Goal: Information Seeking & Learning: Learn about a topic

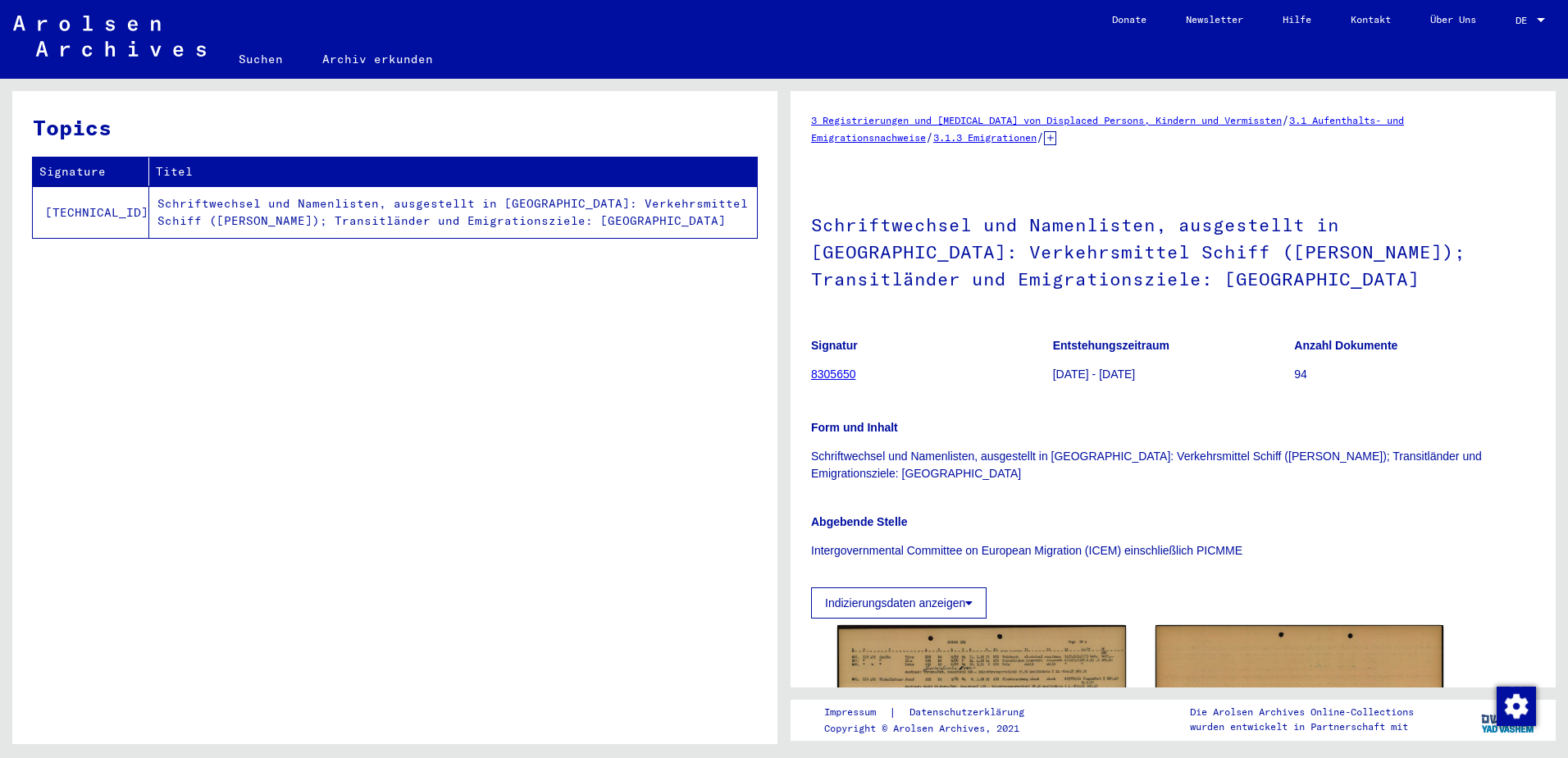
scroll to position [273, 0]
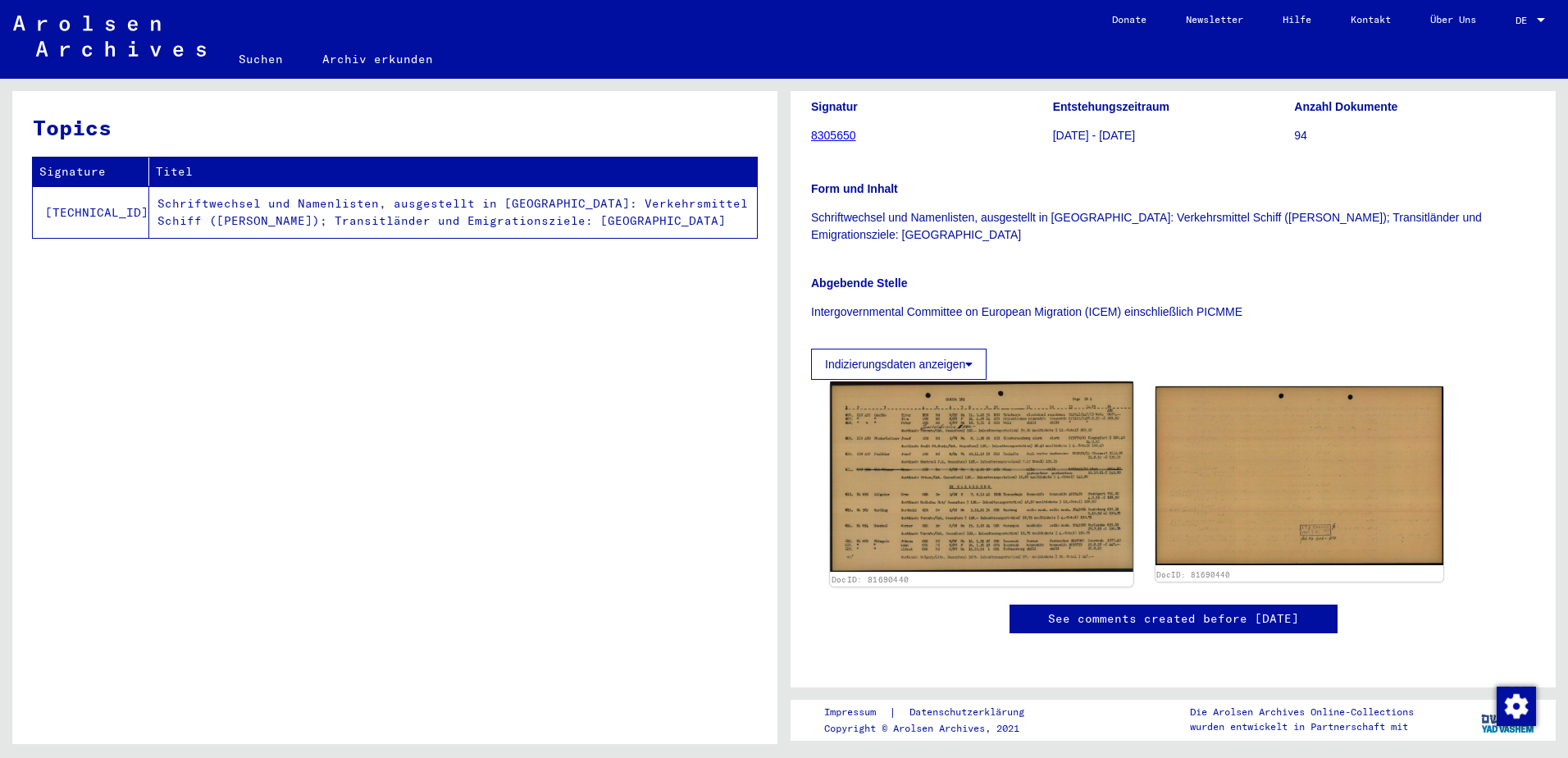
click at [1057, 447] on img at bounding box center [981, 477] width 303 height 191
click at [944, 382] on img at bounding box center [981, 477] width 303 height 191
click at [1013, 398] on img at bounding box center [981, 477] width 303 height 191
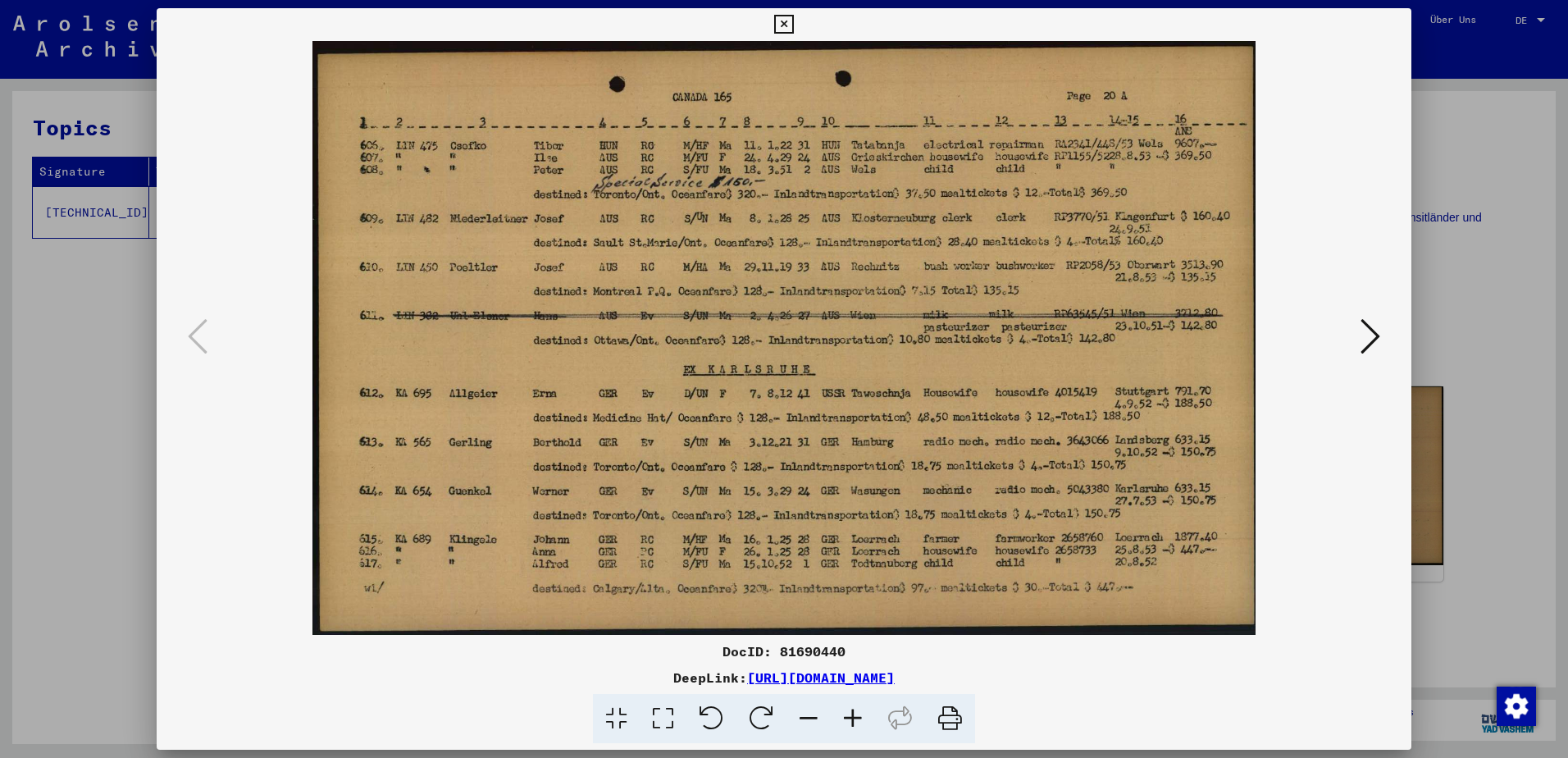
click at [94, 368] on div at bounding box center [784, 379] width 1568 height 758
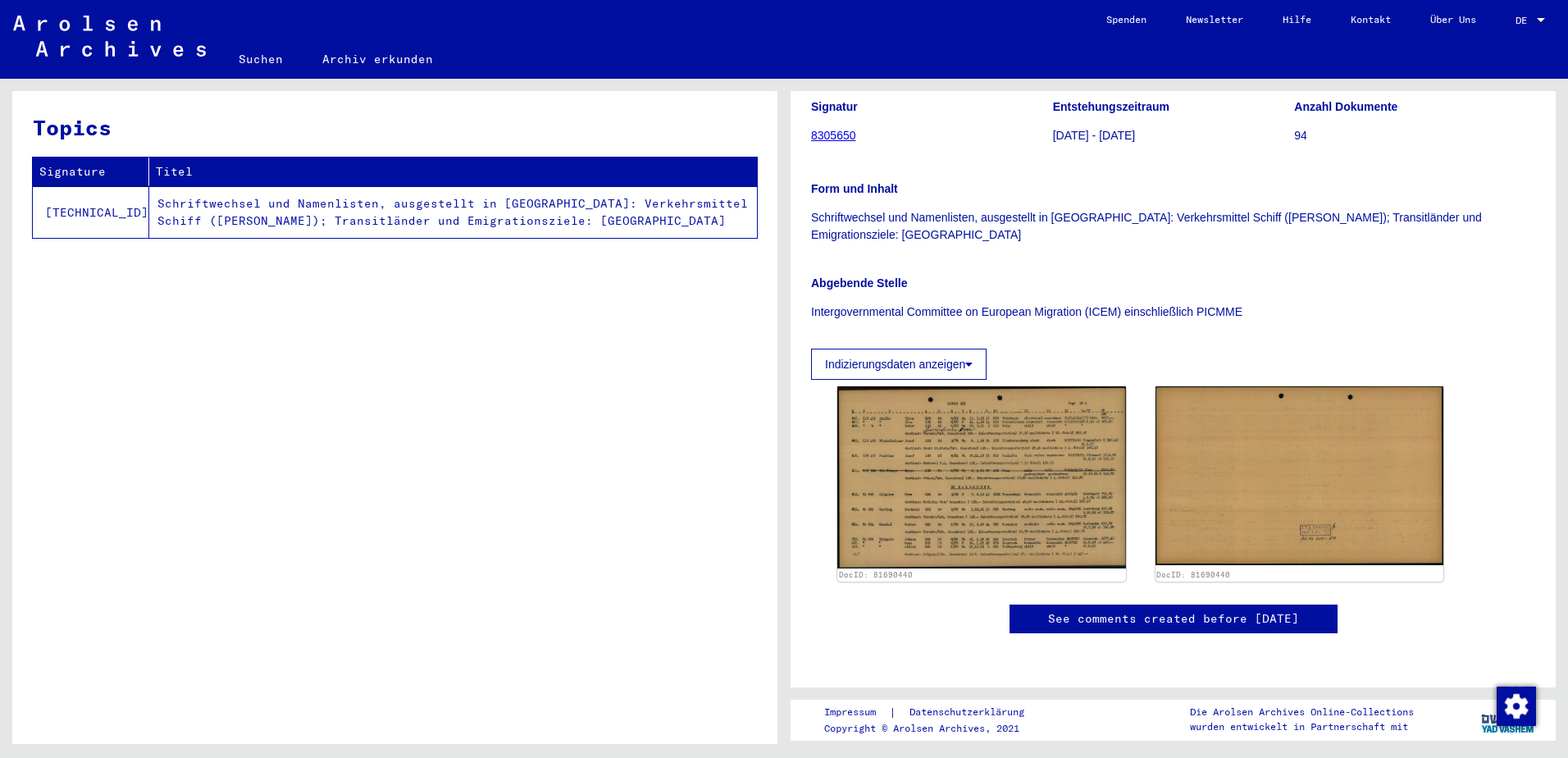
click at [856, 129] on link "8305650" at bounding box center [833, 135] width 45 height 13
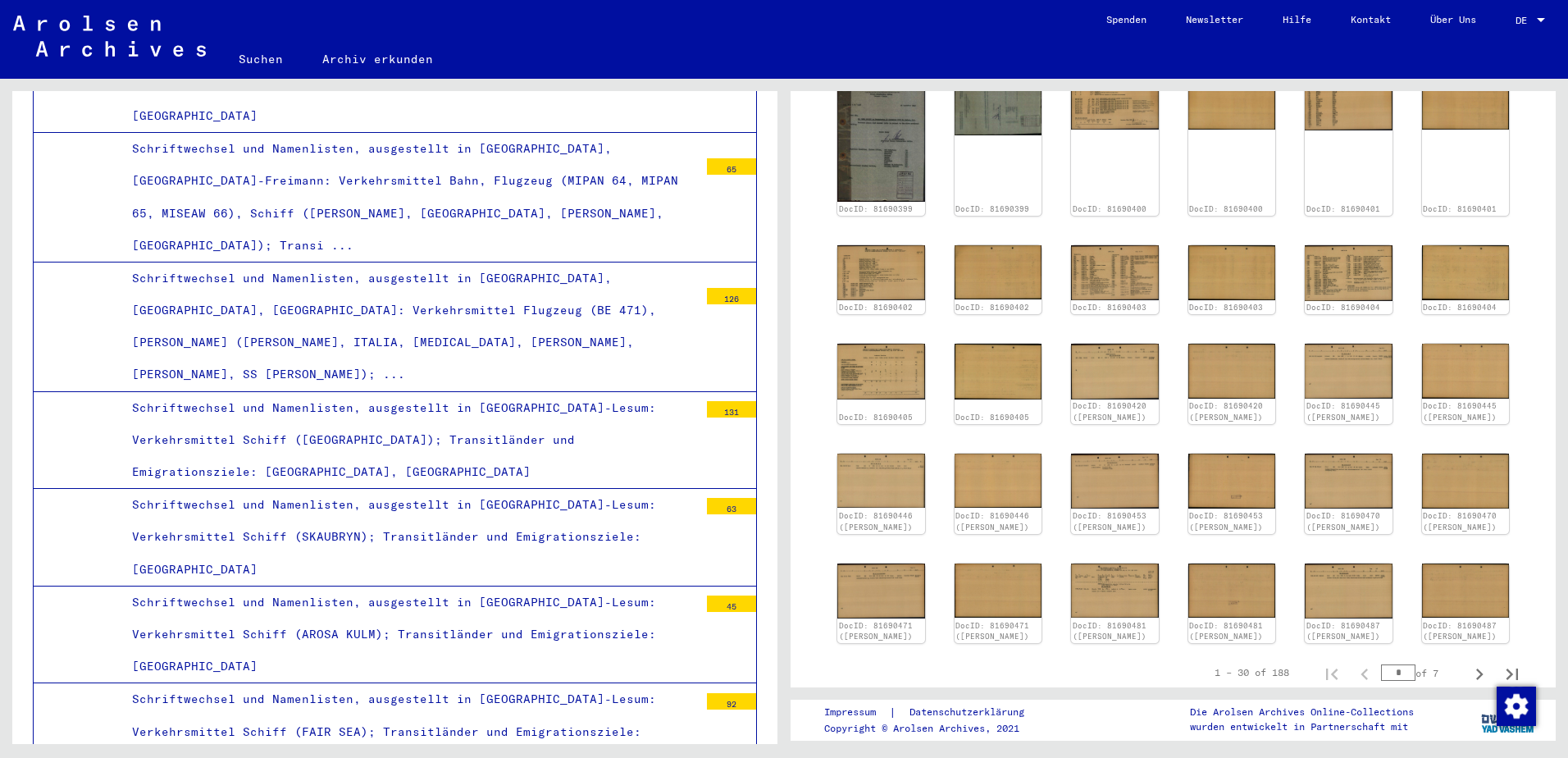
scroll to position [604, 0]
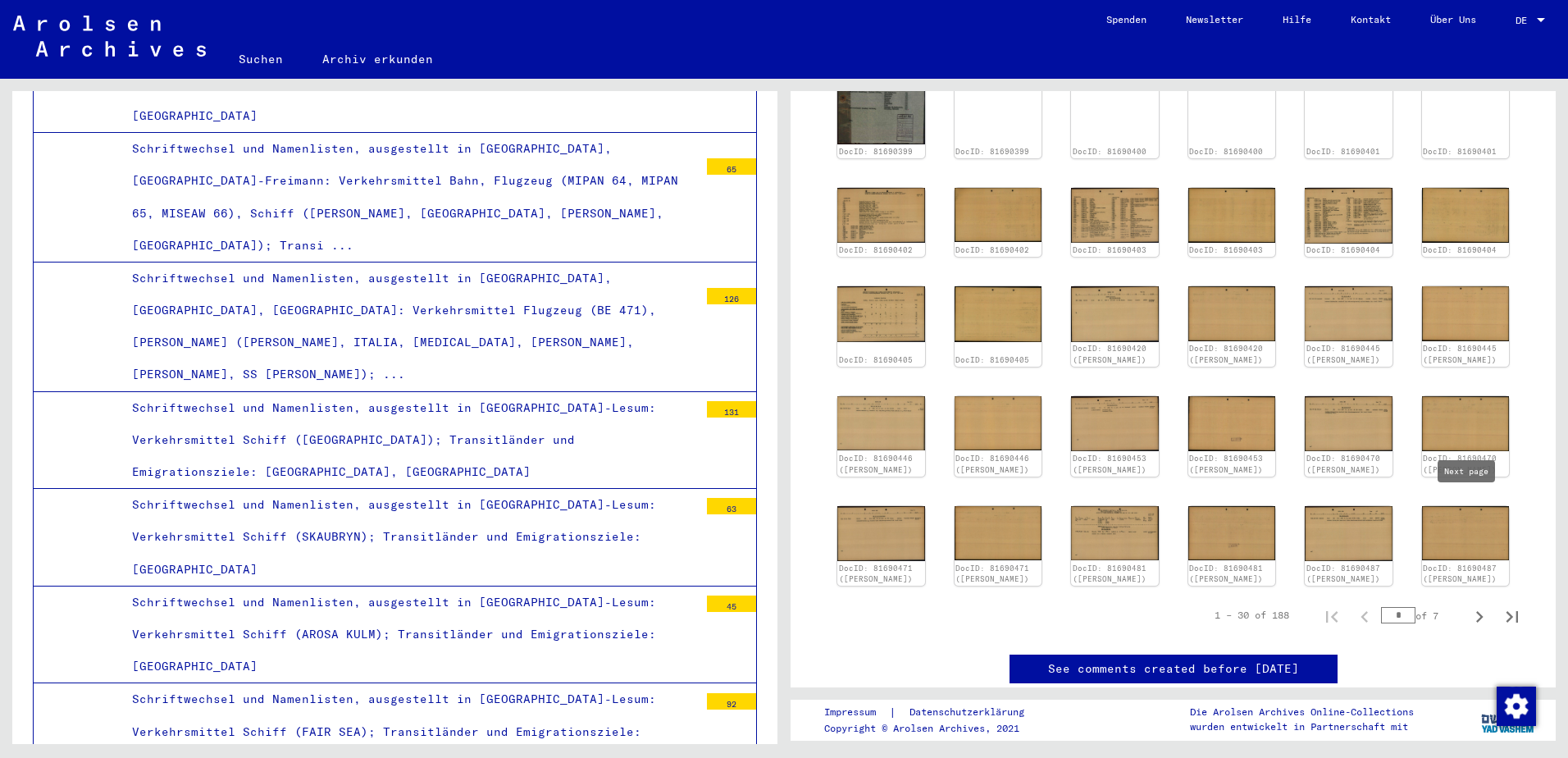
click at [1476, 611] on icon "Next page" at bounding box center [1479, 616] width 7 height 11
type input "*"
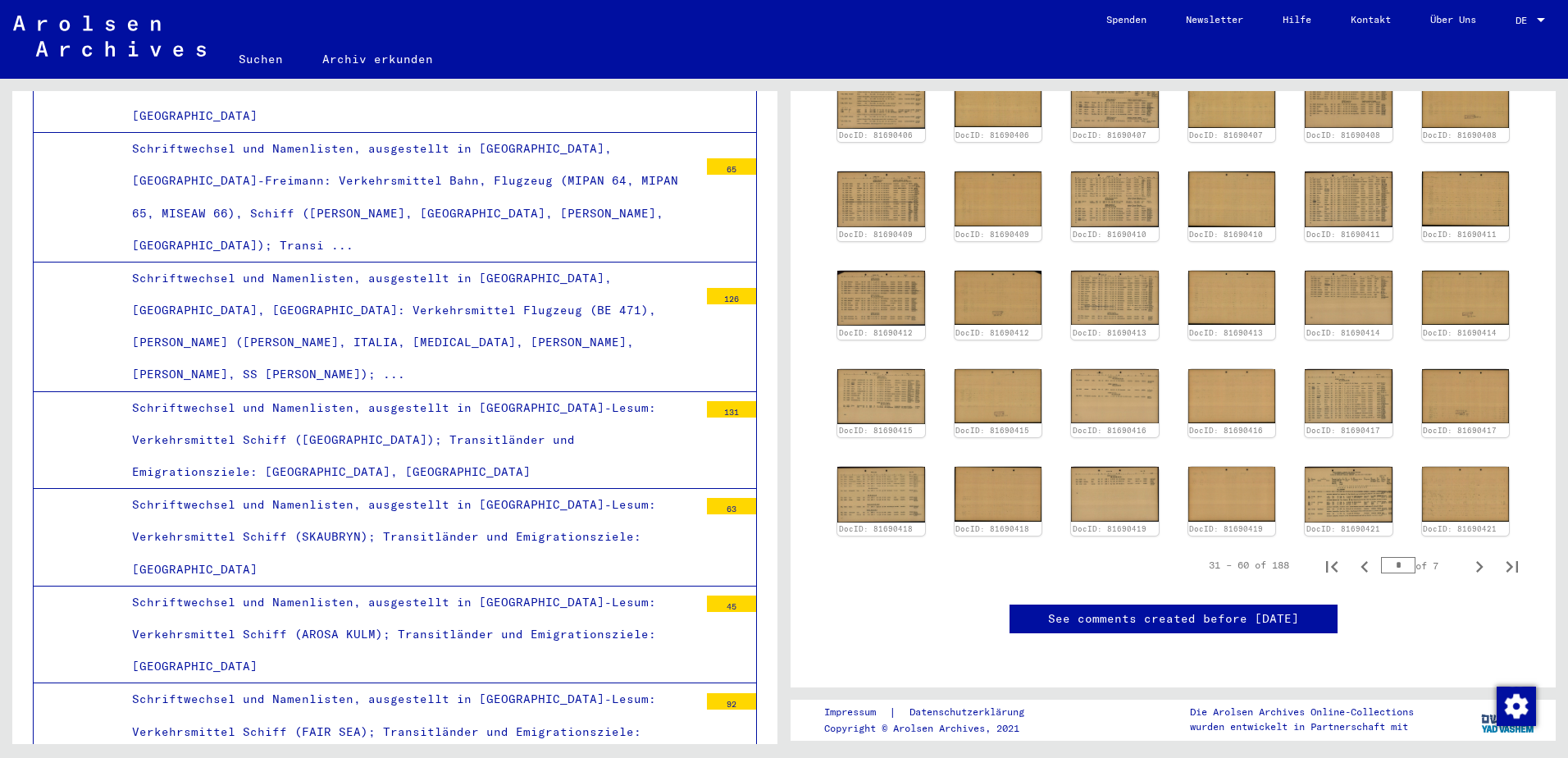
scroll to position [331, 0]
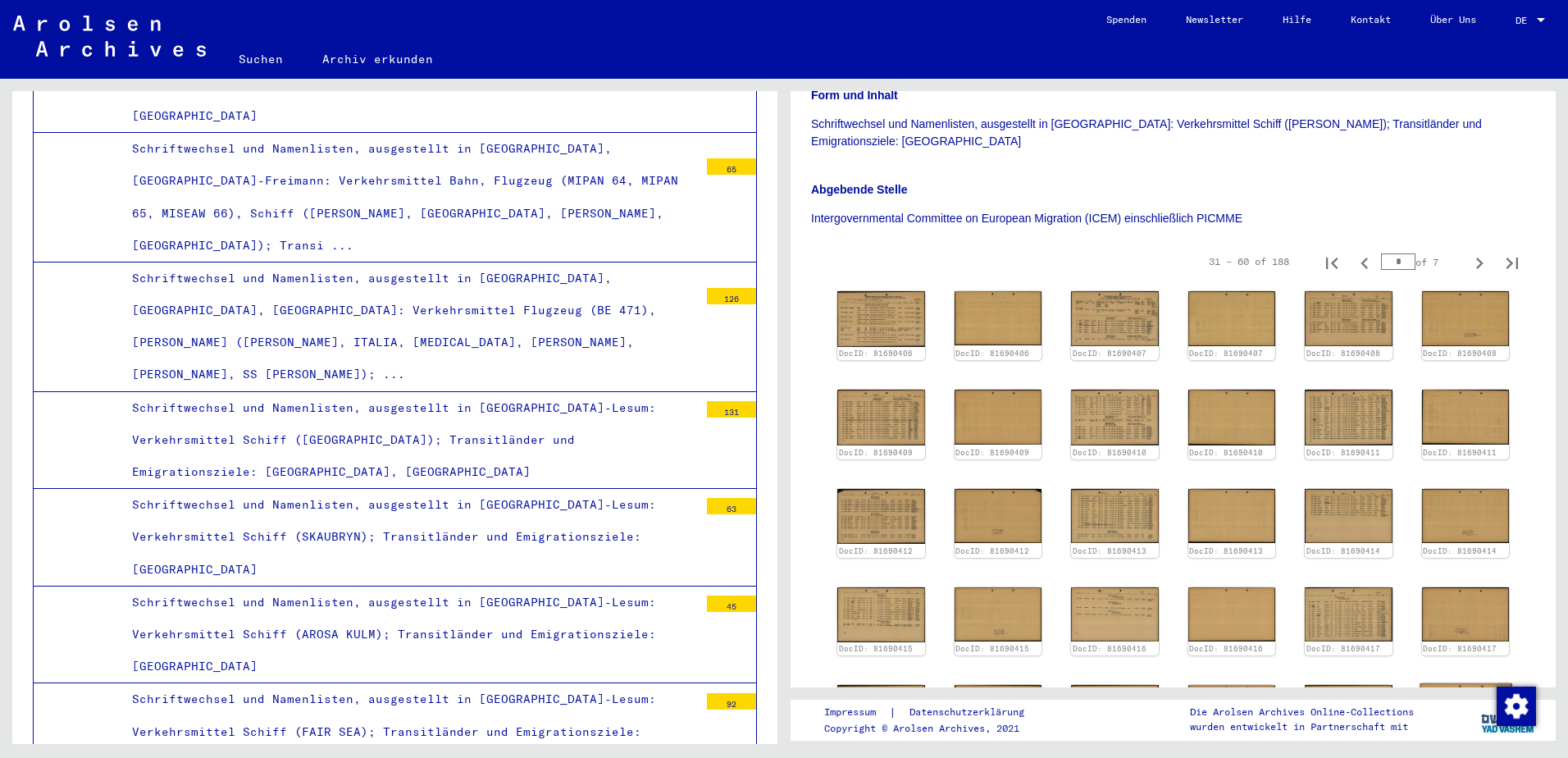
click at [1471, 683] on div "DocID: 81690421" at bounding box center [1465, 719] width 92 height 72
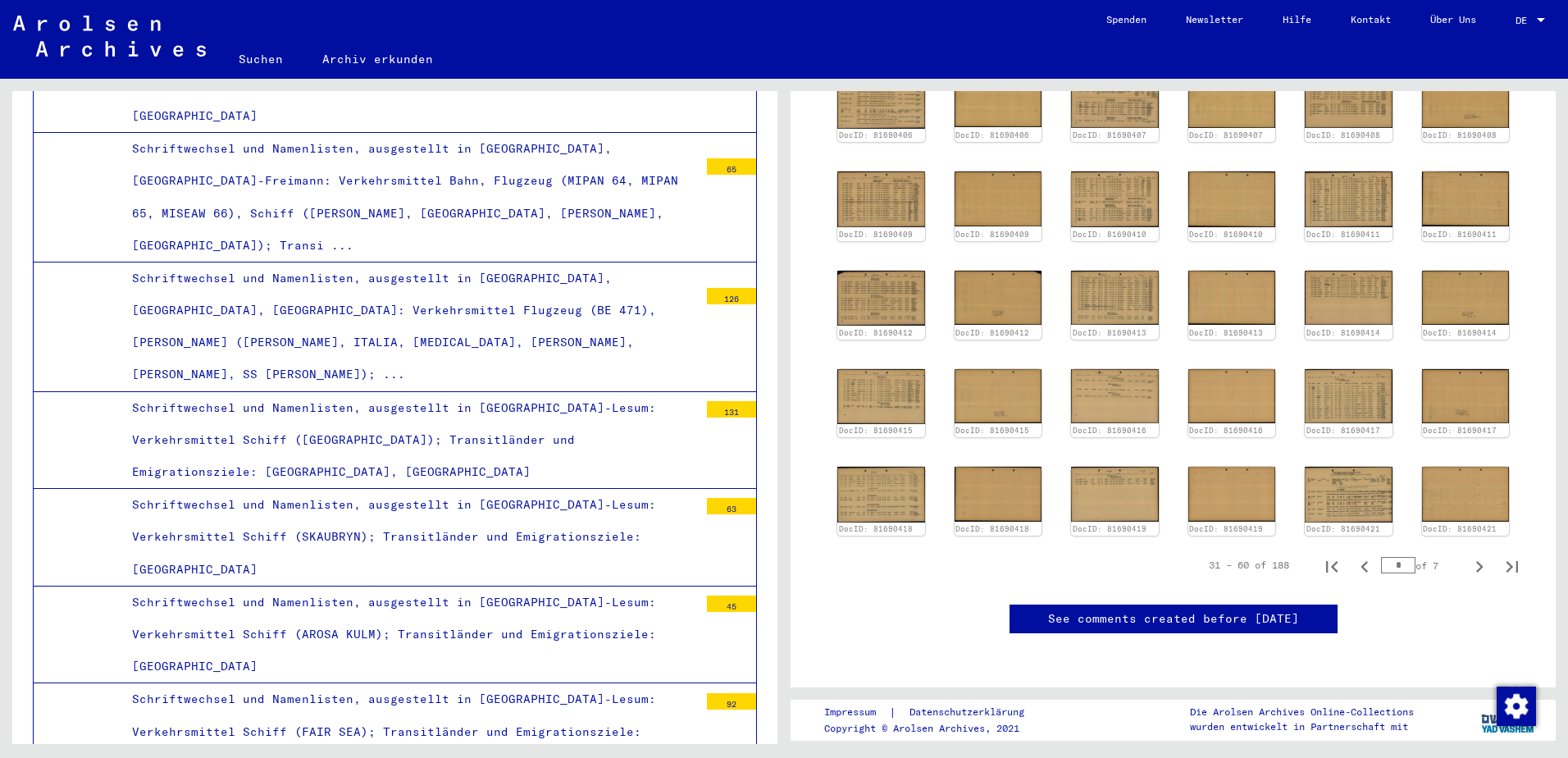
click at [1478, 467] on div "DocID: 81690421" at bounding box center [1466, 501] width 88 height 69
click at [1471, 555] on icon "Next page" at bounding box center [1479, 567] width 23 height 23
type input "*"
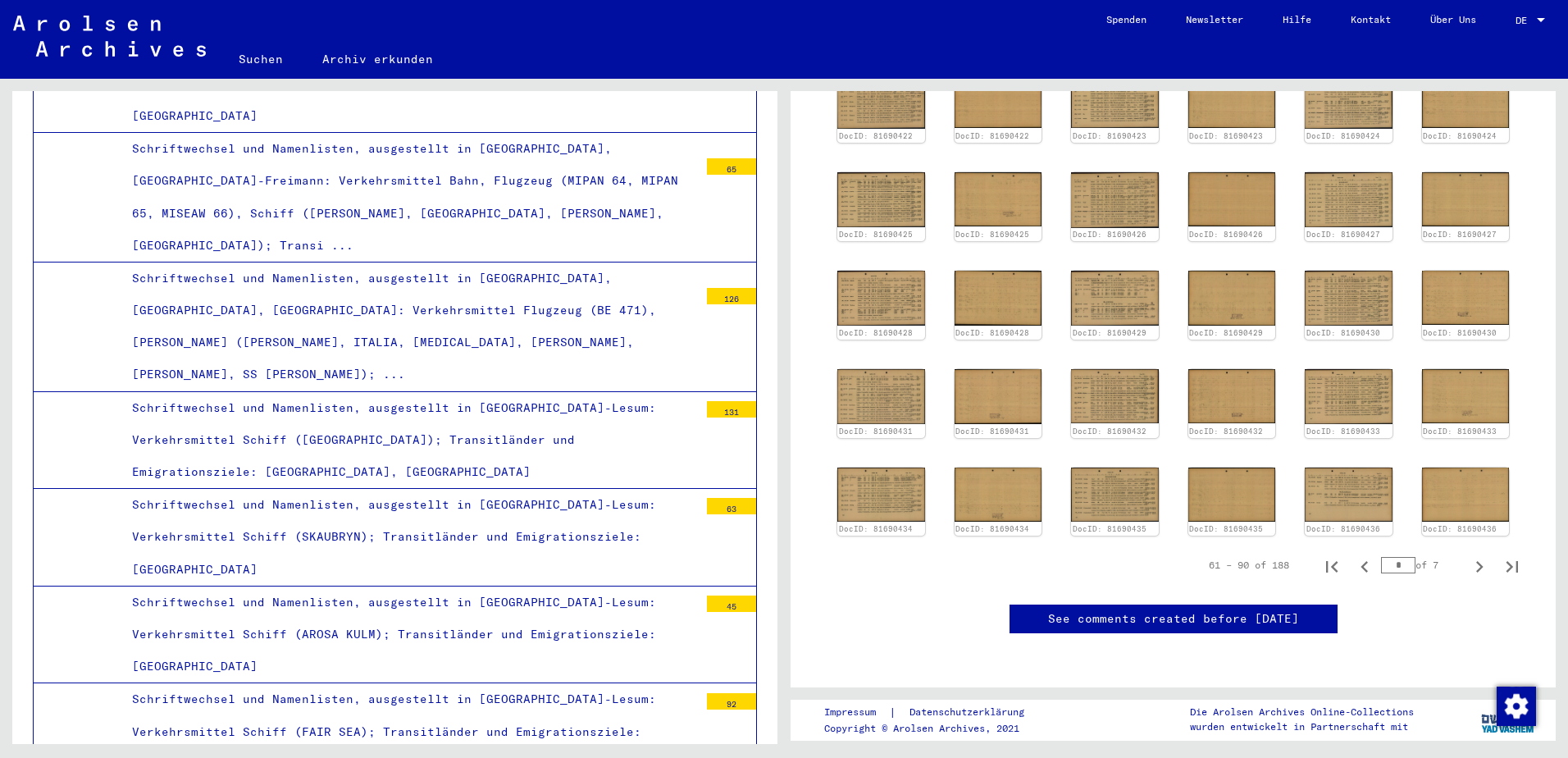
scroll to position [328, 0]
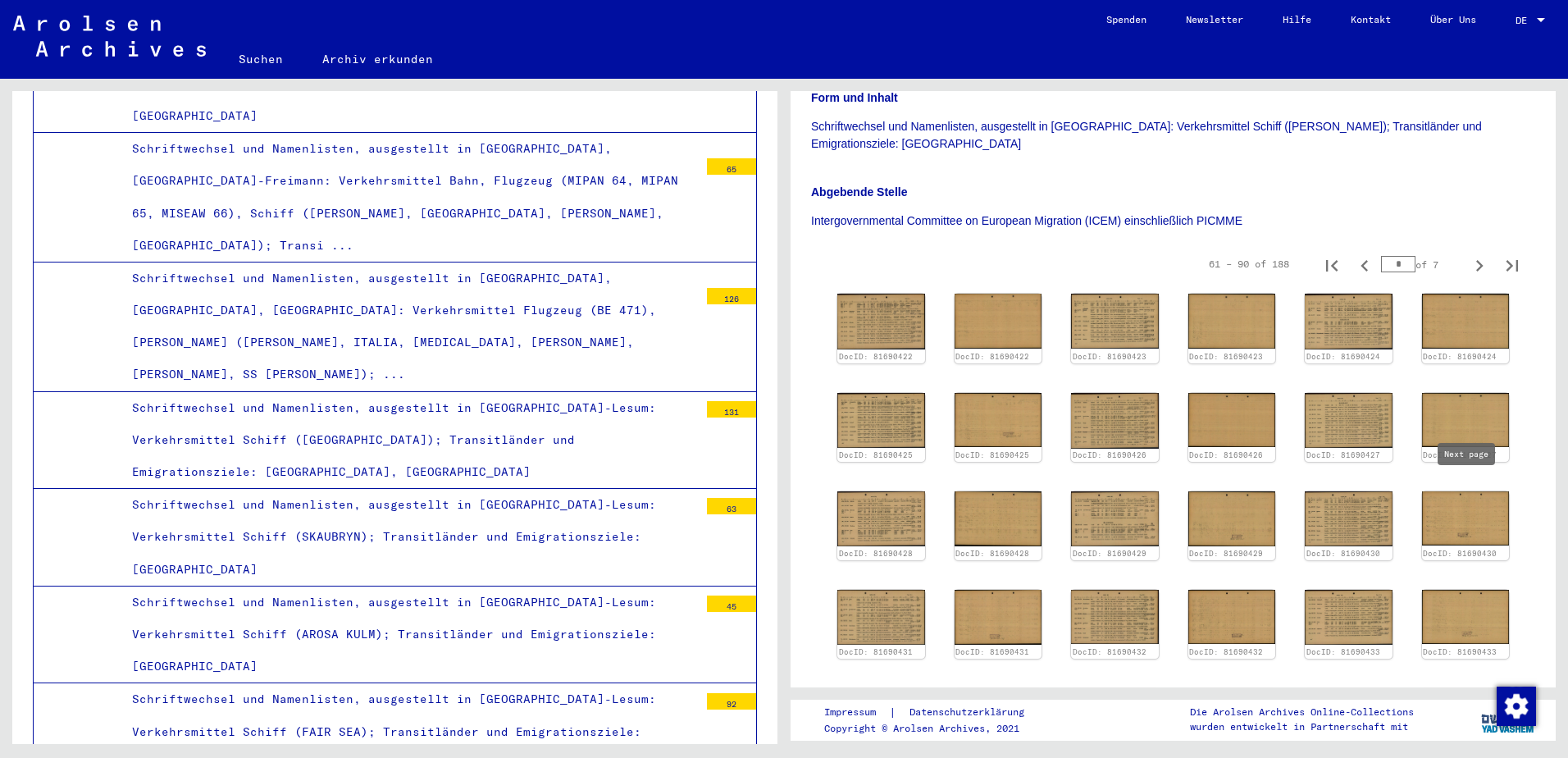
type input "*"
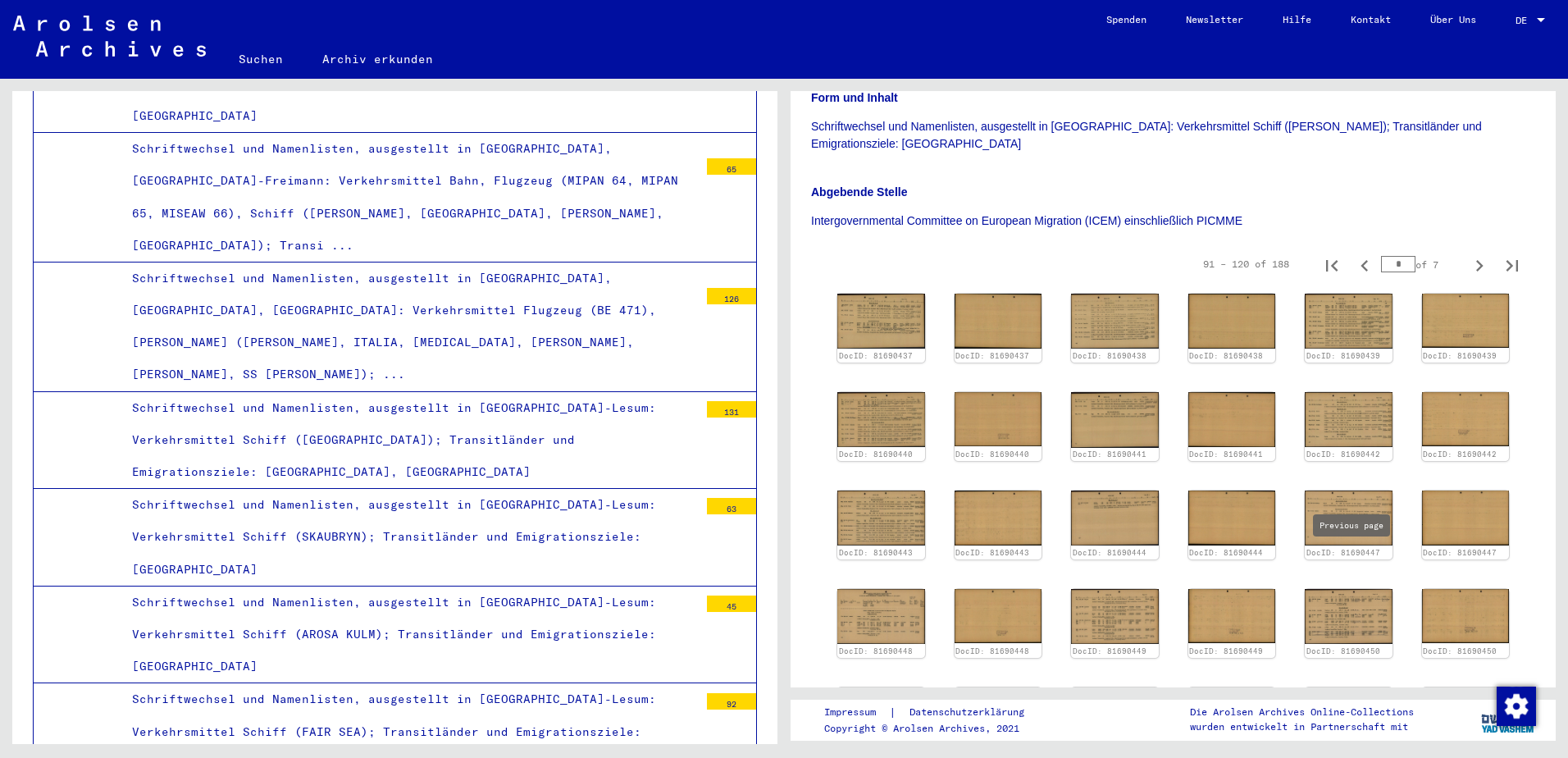
type input "*"
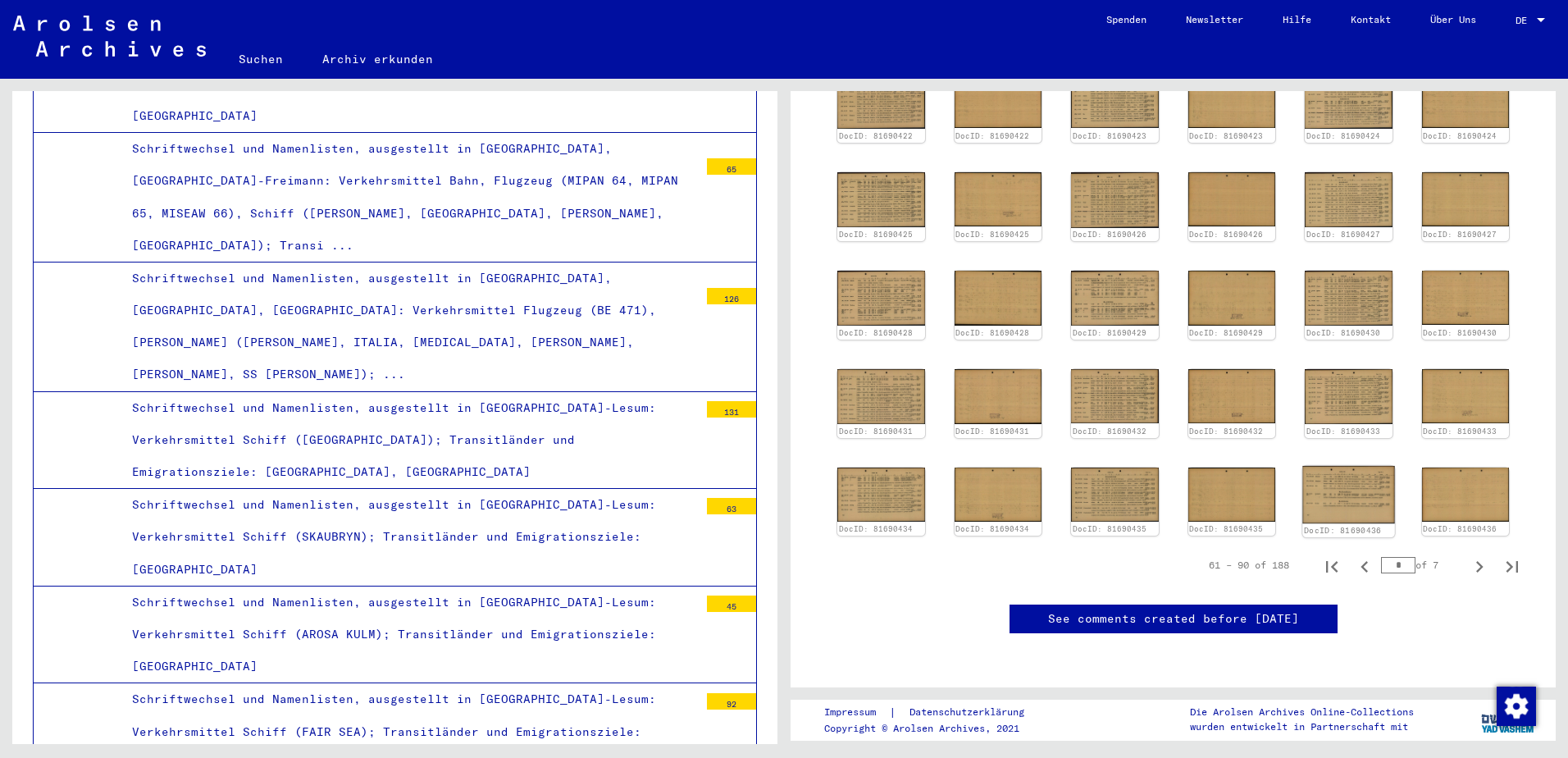
scroll to position [593, 0]
click at [1361, 466] on img at bounding box center [1348, 494] width 92 height 57
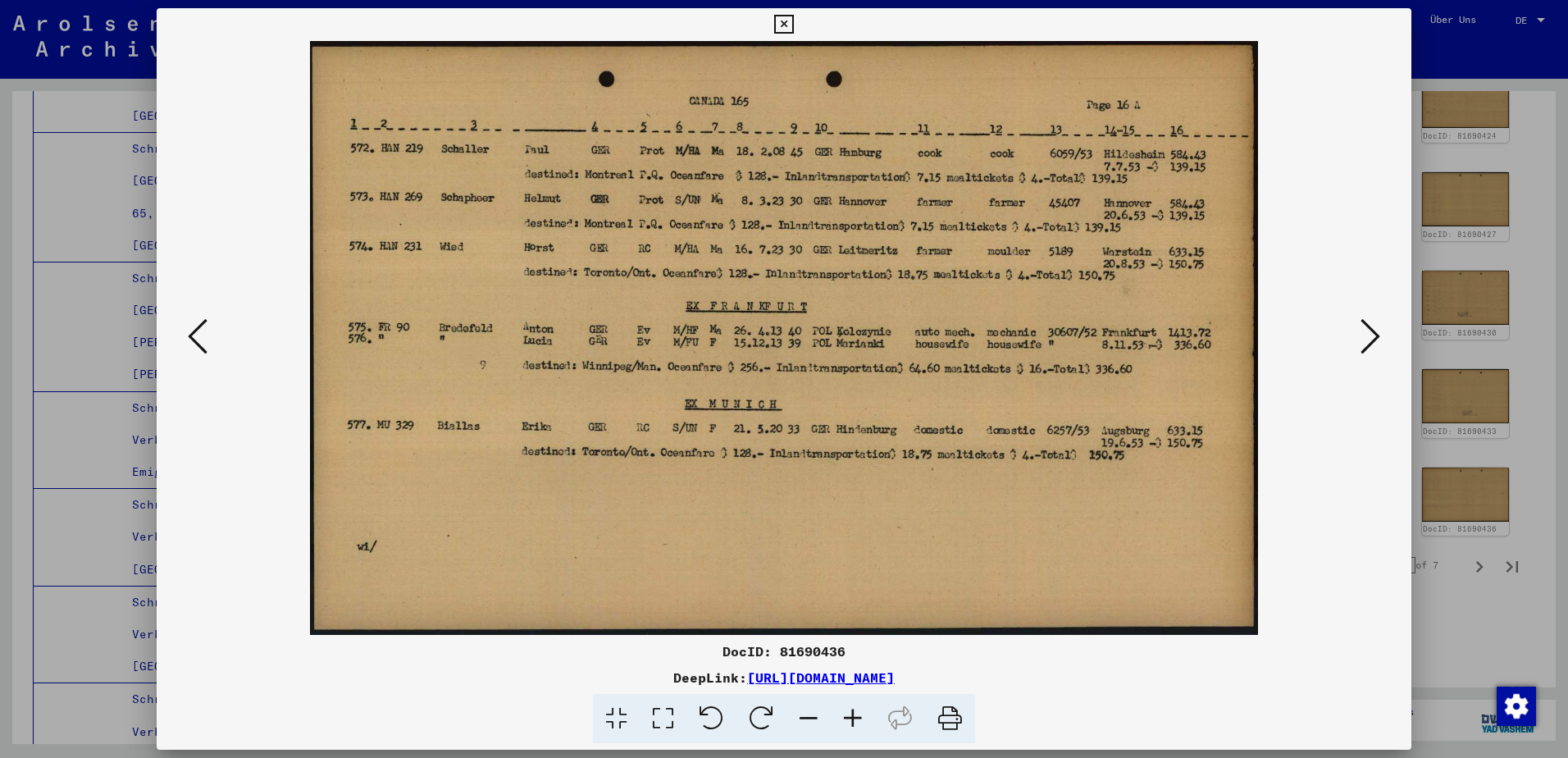
drag, startPoint x: 1341, startPoint y: 327, endPoint x: 1371, endPoint y: 326, distance: 30.0
click at [1343, 326] on img at bounding box center [784, 338] width 1143 height 594
click at [1371, 326] on icon at bounding box center [1371, 336] width 19 height 39
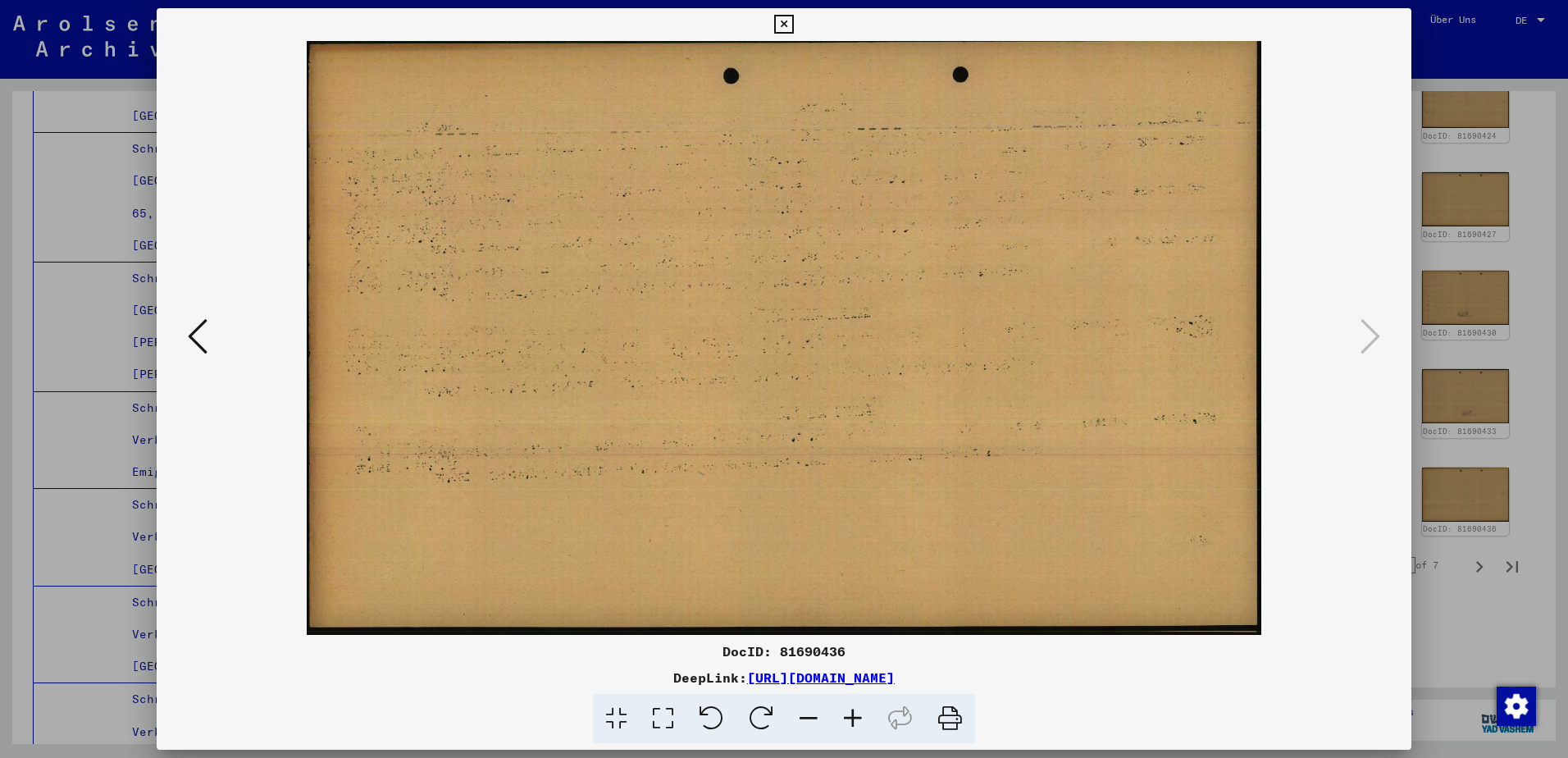
click at [213, 348] on img at bounding box center [784, 338] width 1143 height 594
click at [195, 348] on icon at bounding box center [197, 336] width 19 height 39
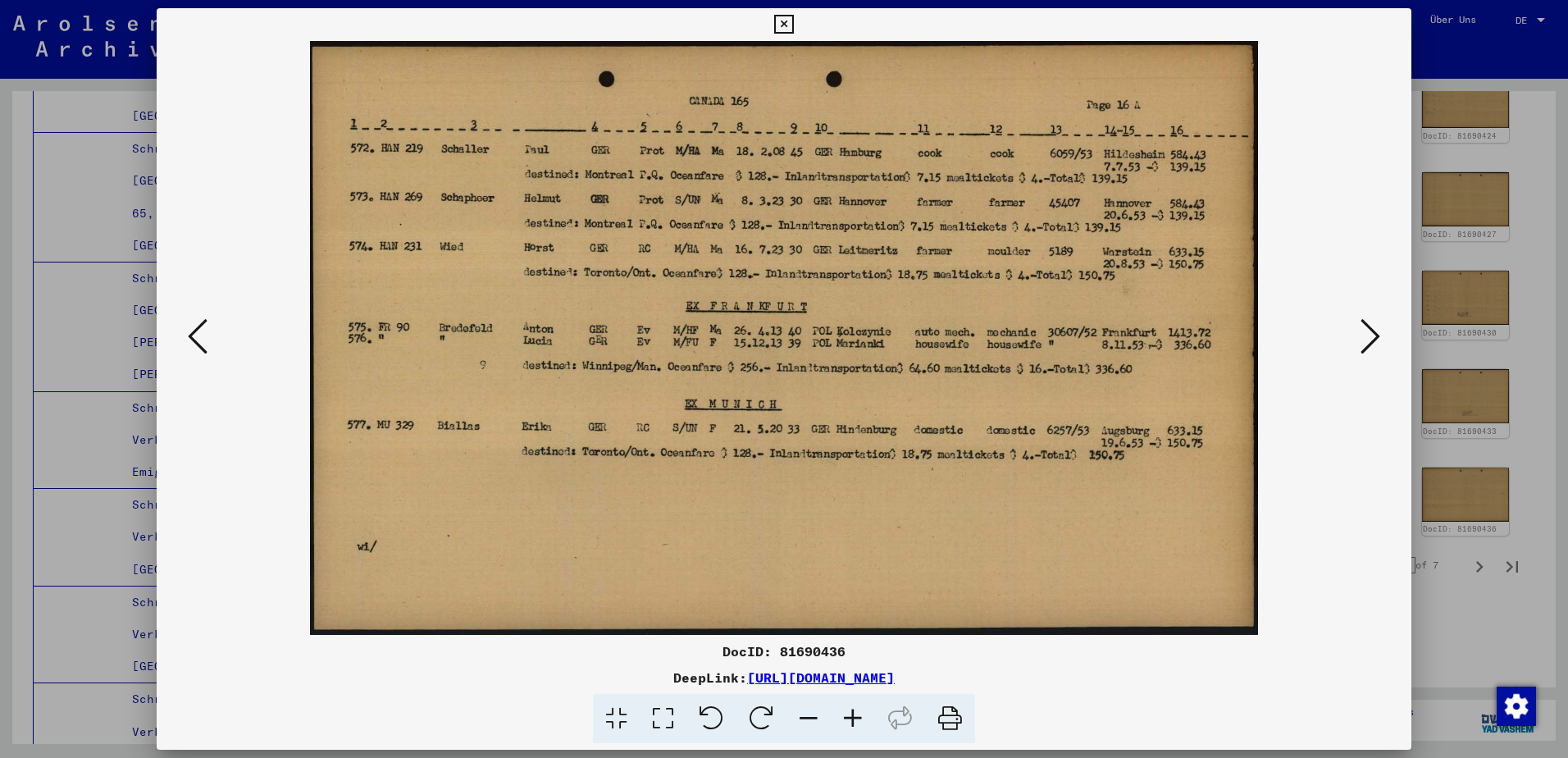
click at [1323, 376] on img at bounding box center [784, 338] width 1143 height 594
drag, startPoint x: 1423, startPoint y: 419, endPoint x: 1432, endPoint y: 432, distance: 15.8
click at [1424, 420] on div at bounding box center [784, 379] width 1568 height 758
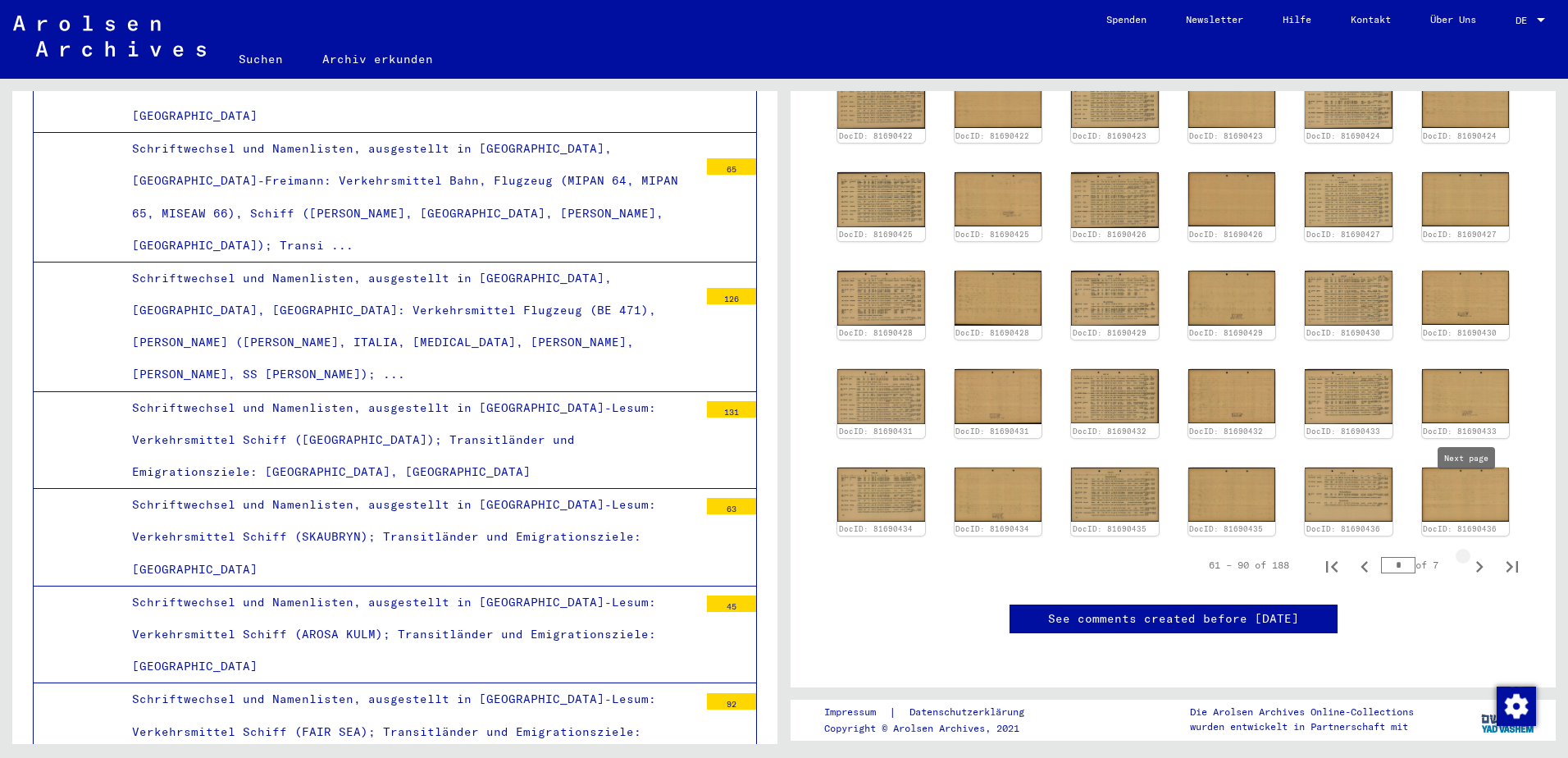
click at [1468, 555] on icon "Next page" at bounding box center [1479, 567] width 23 height 23
type input "*"
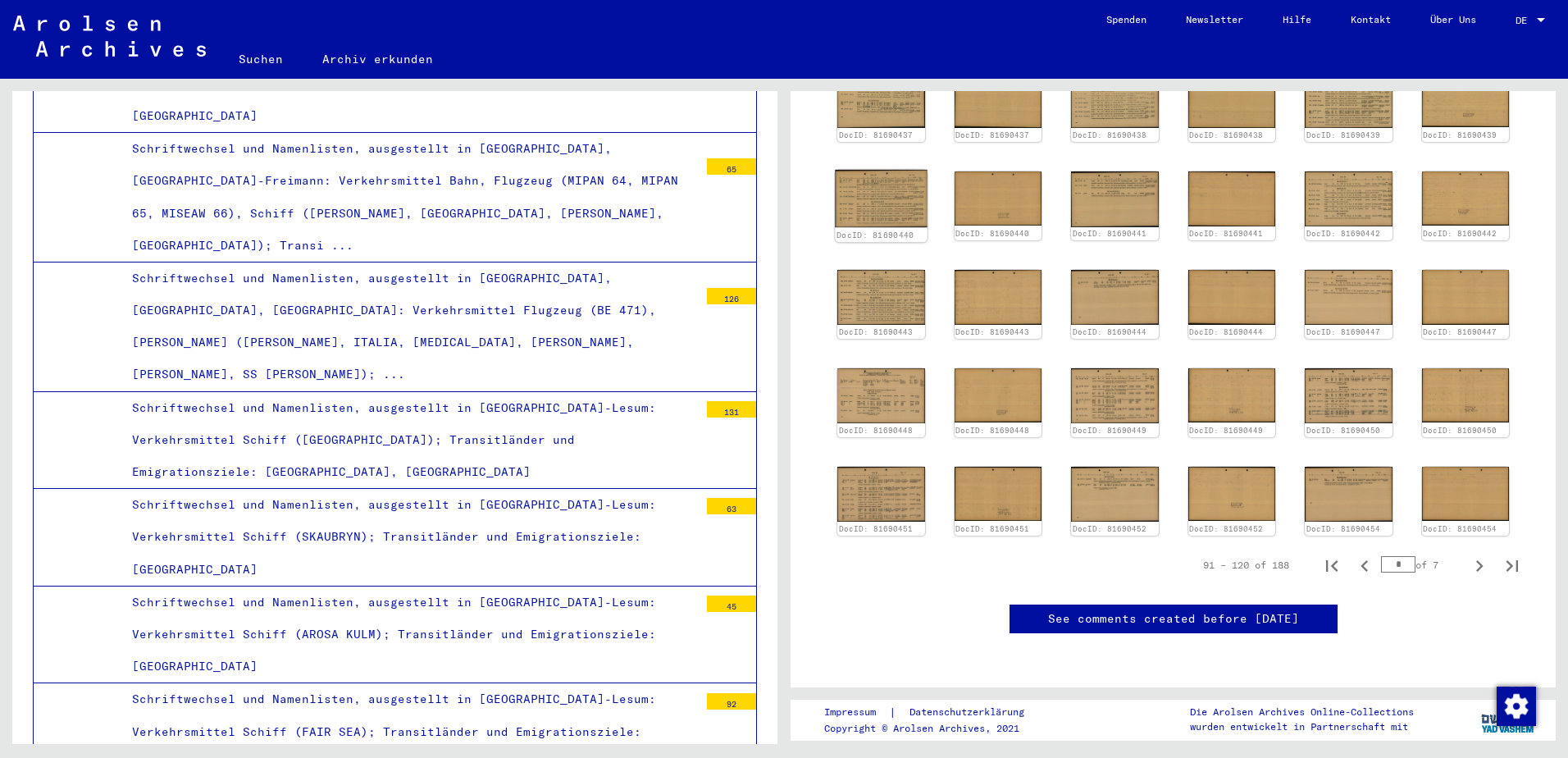
click at [902, 169] on img at bounding box center [880, 197] width 92 height 57
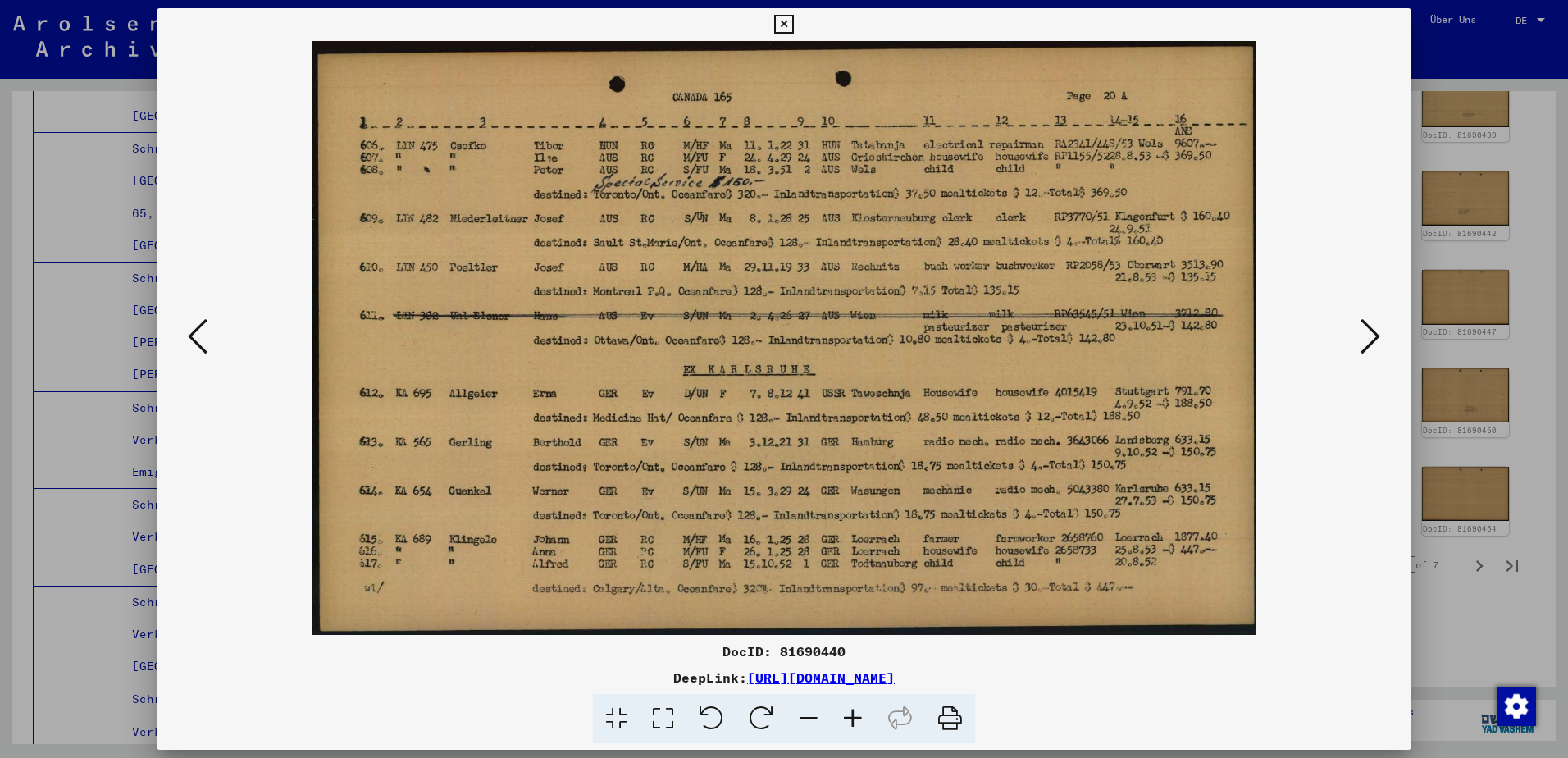
click at [1509, 475] on div at bounding box center [784, 379] width 1568 height 758
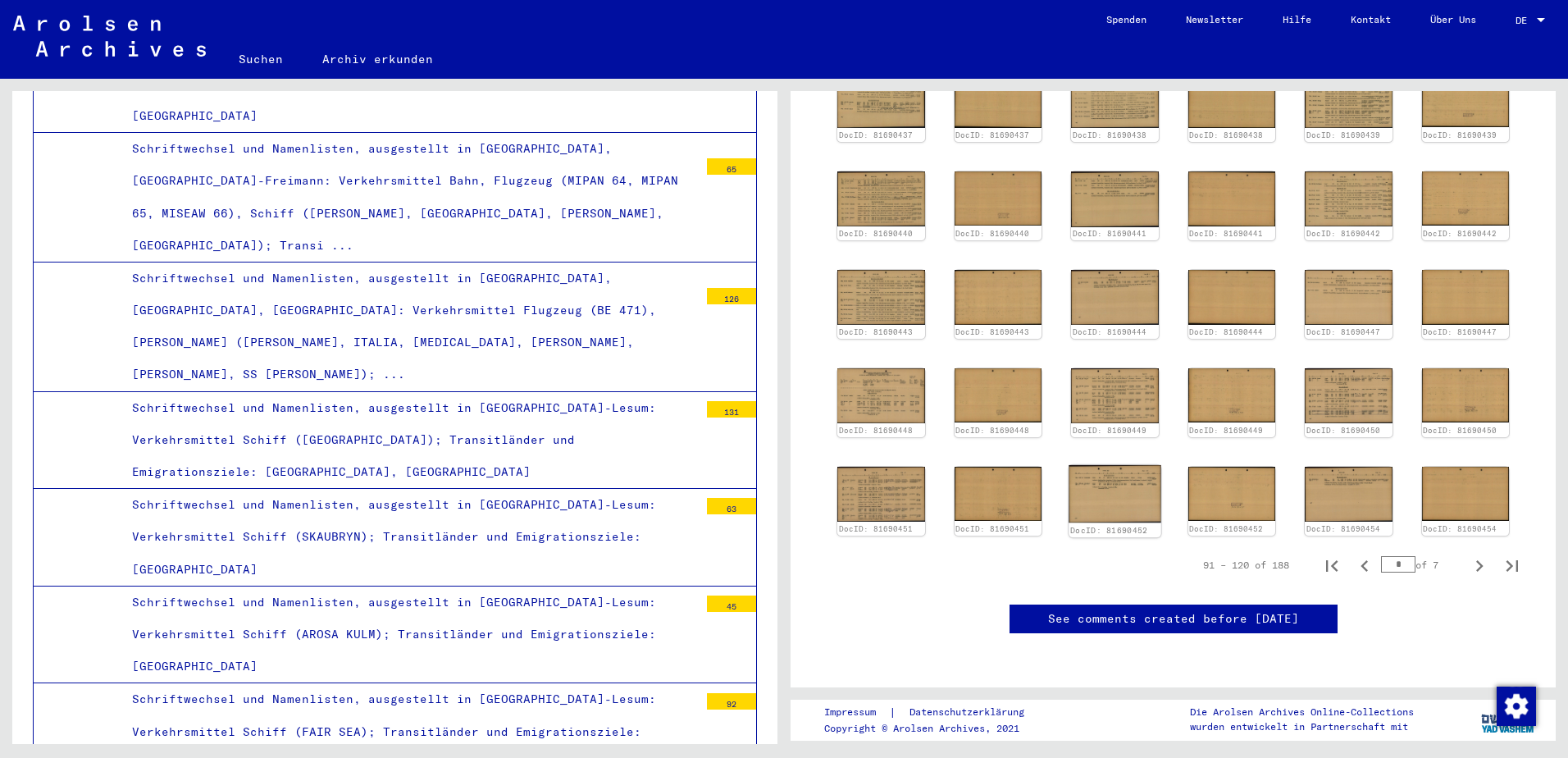
click at [1108, 465] on img at bounding box center [1114, 493] width 92 height 57
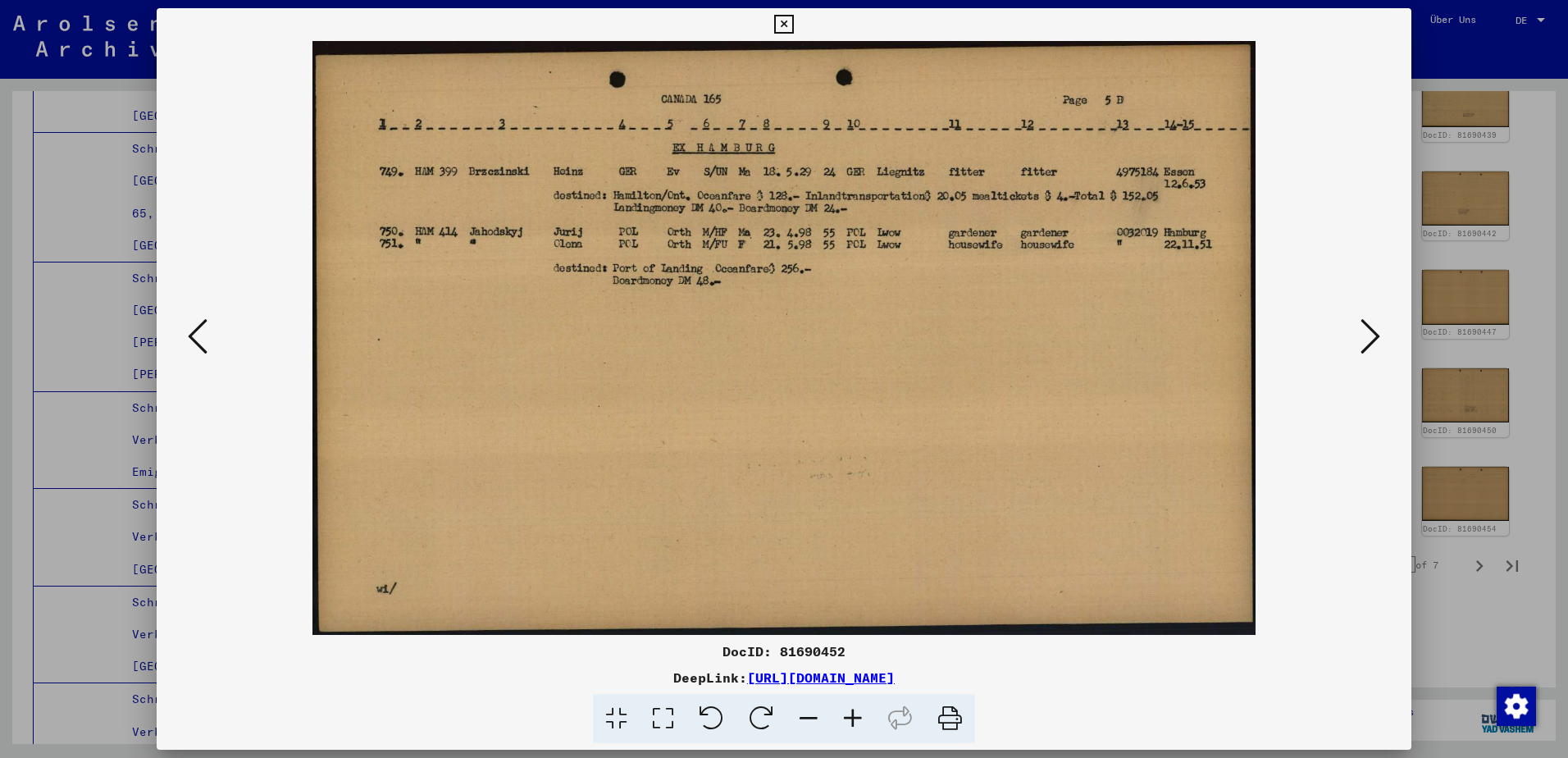
click at [1500, 516] on div at bounding box center [784, 379] width 1568 height 758
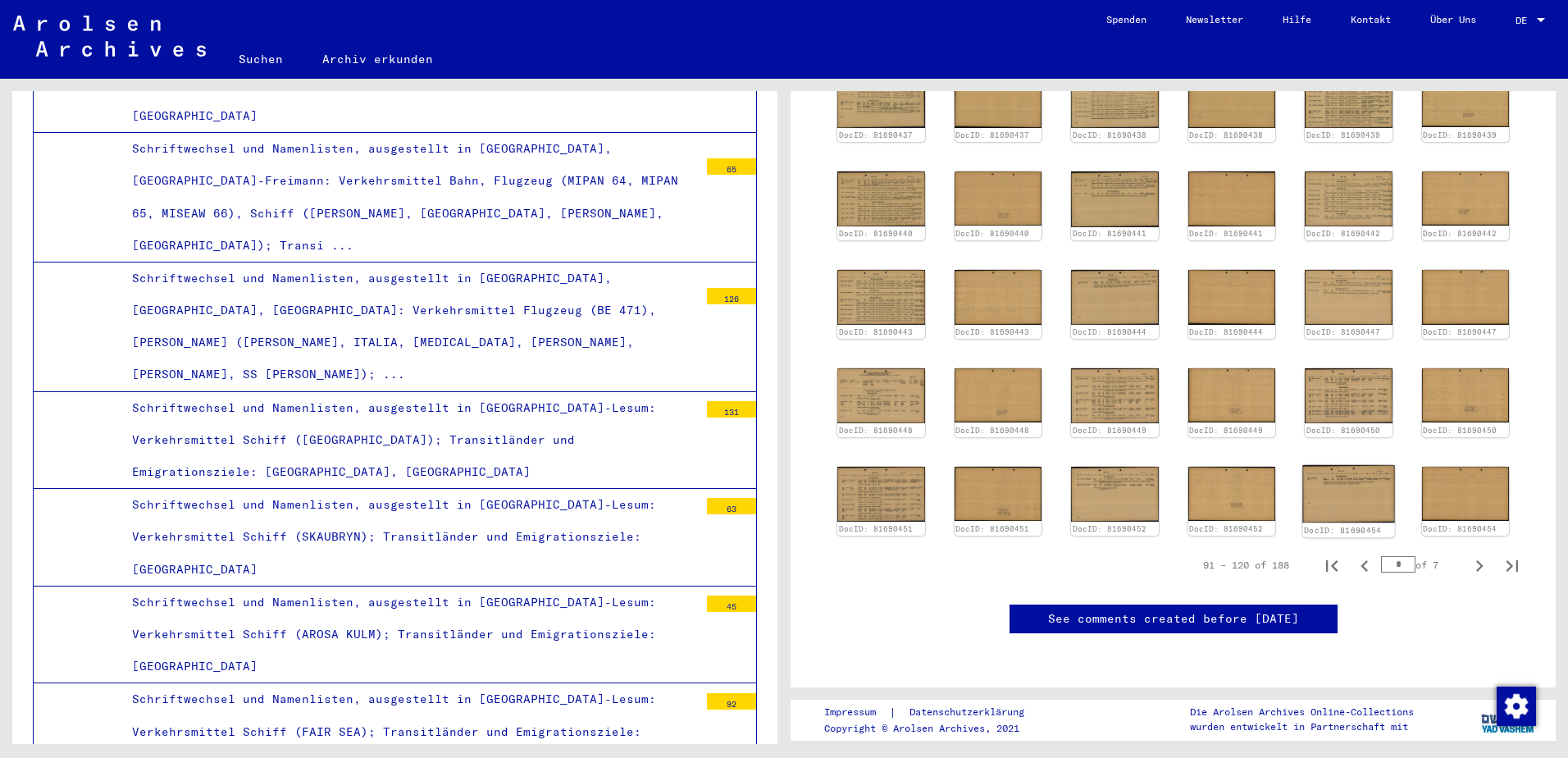
click at [1336, 465] on img at bounding box center [1348, 493] width 92 height 57
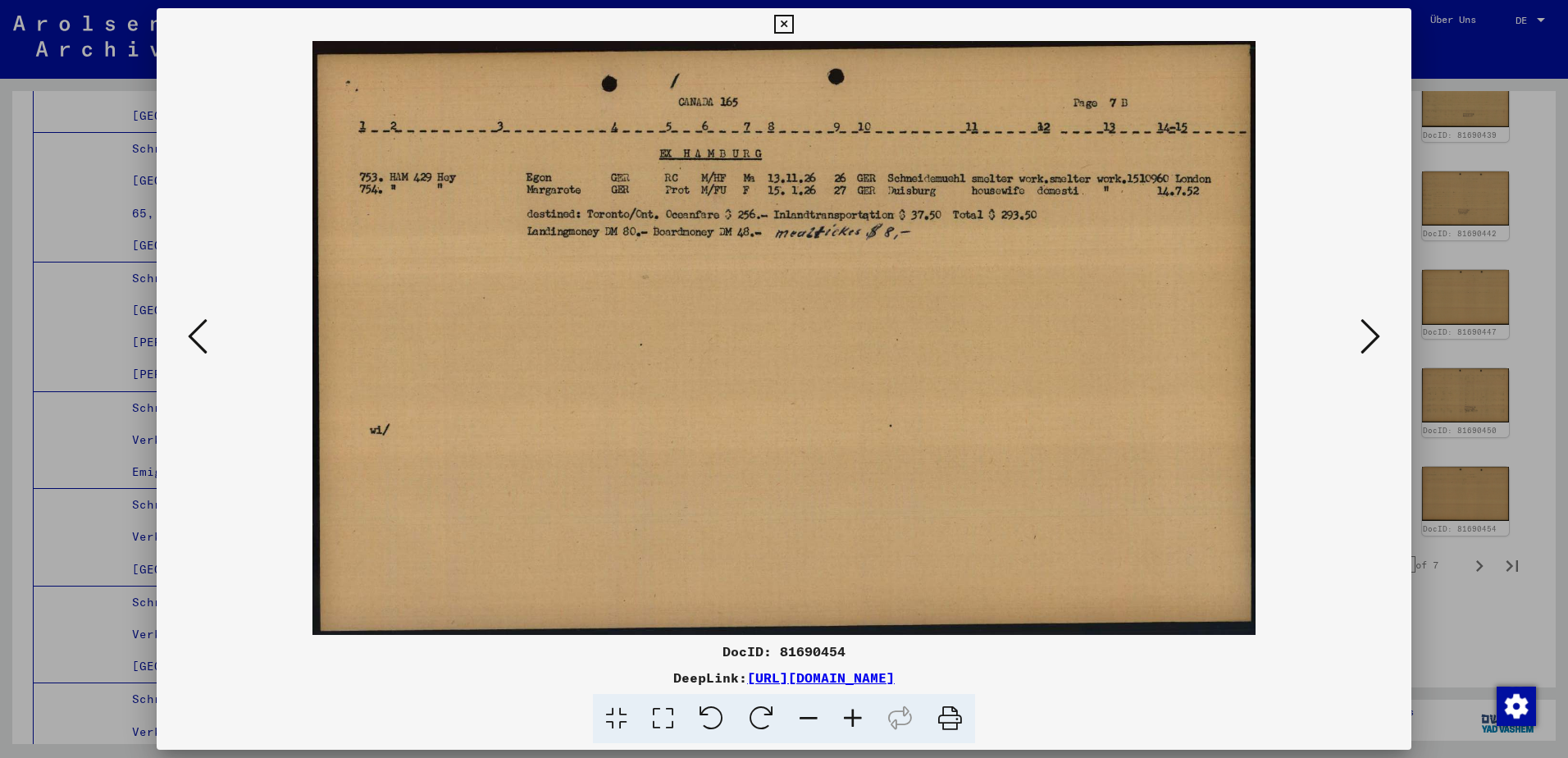
click at [1472, 589] on div at bounding box center [784, 379] width 1568 height 758
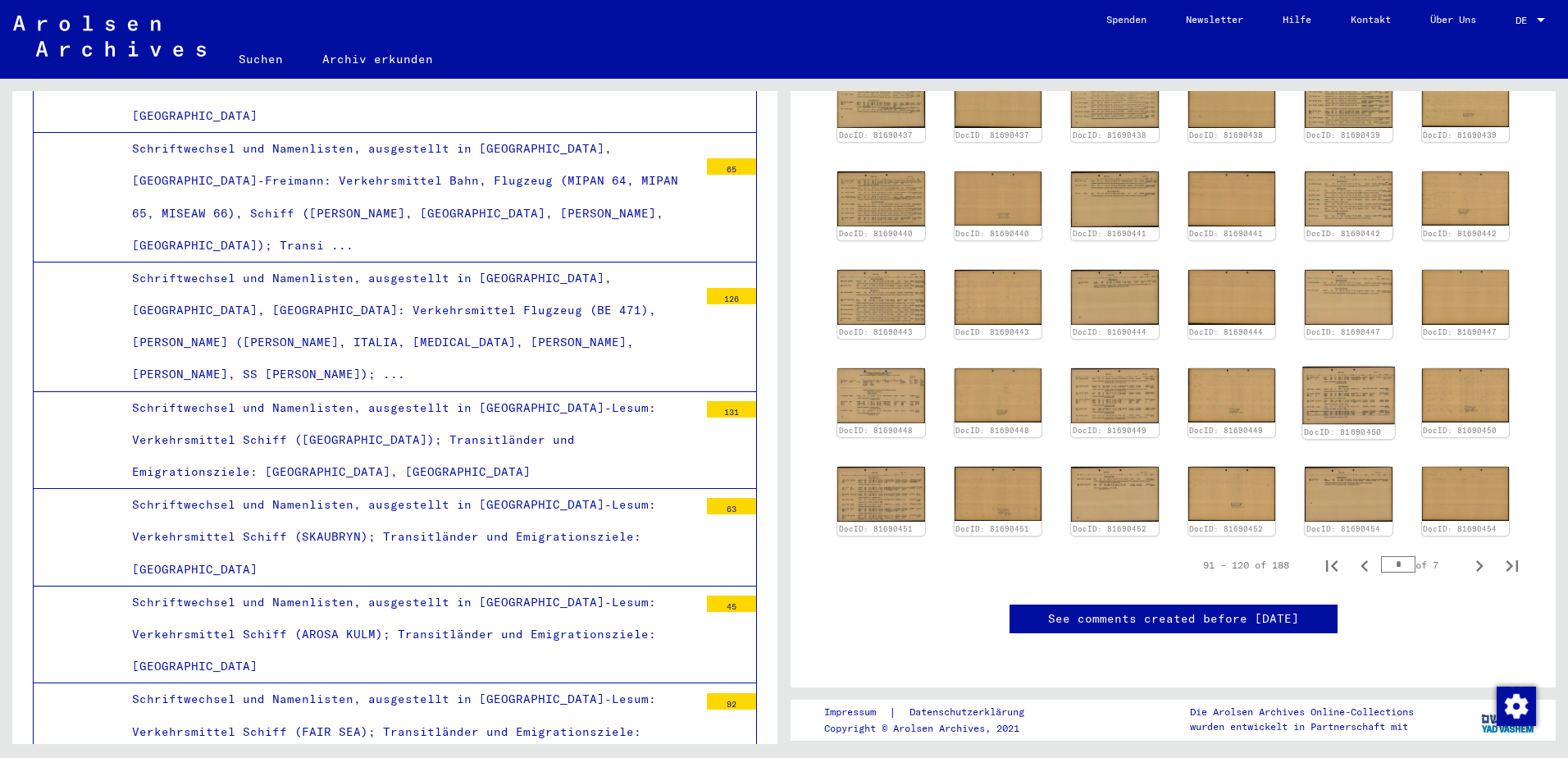
click at [1321, 367] on img at bounding box center [1348, 395] width 92 height 57
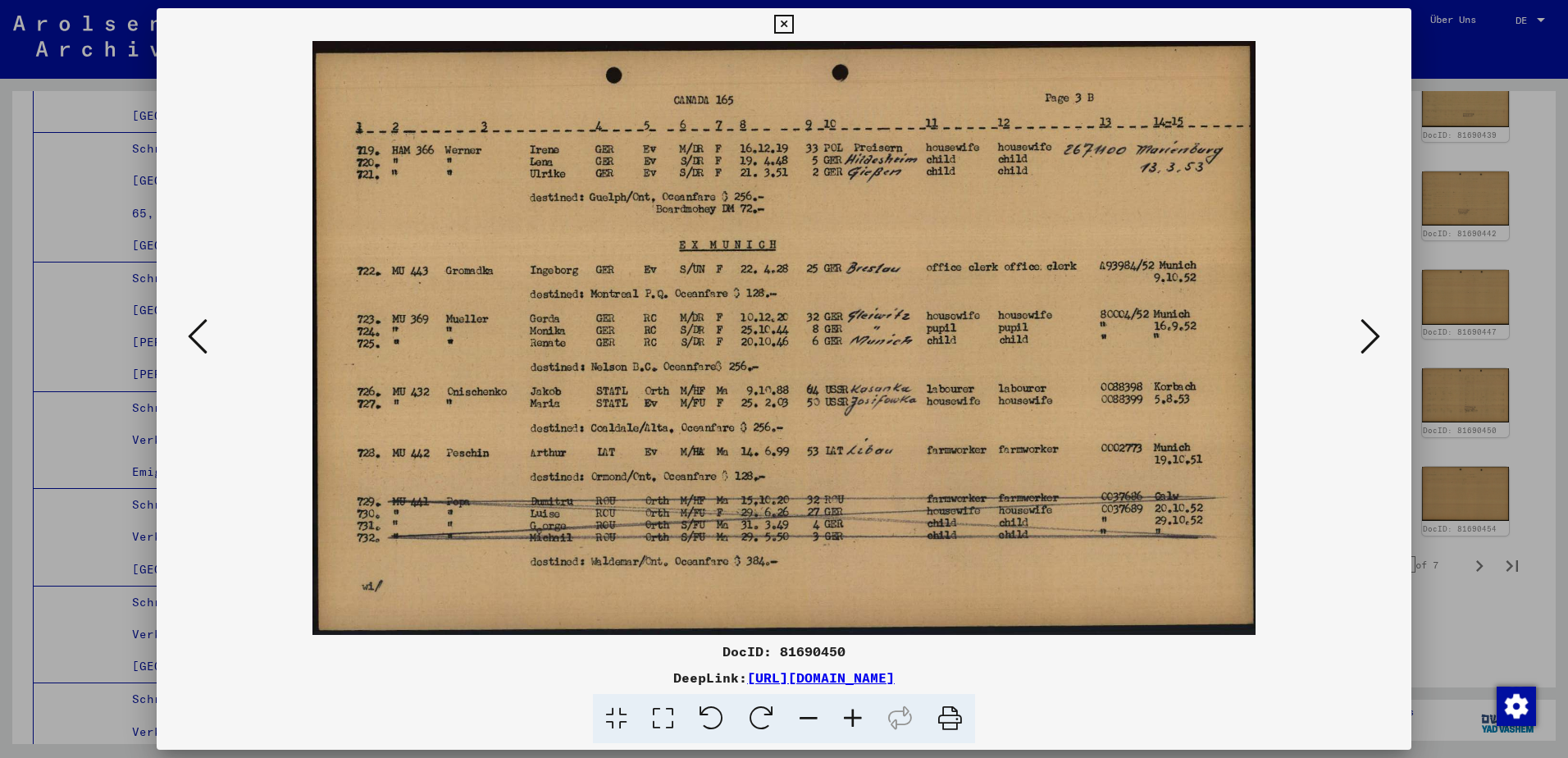
click at [1426, 420] on div at bounding box center [784, 379] width 1568 height 758
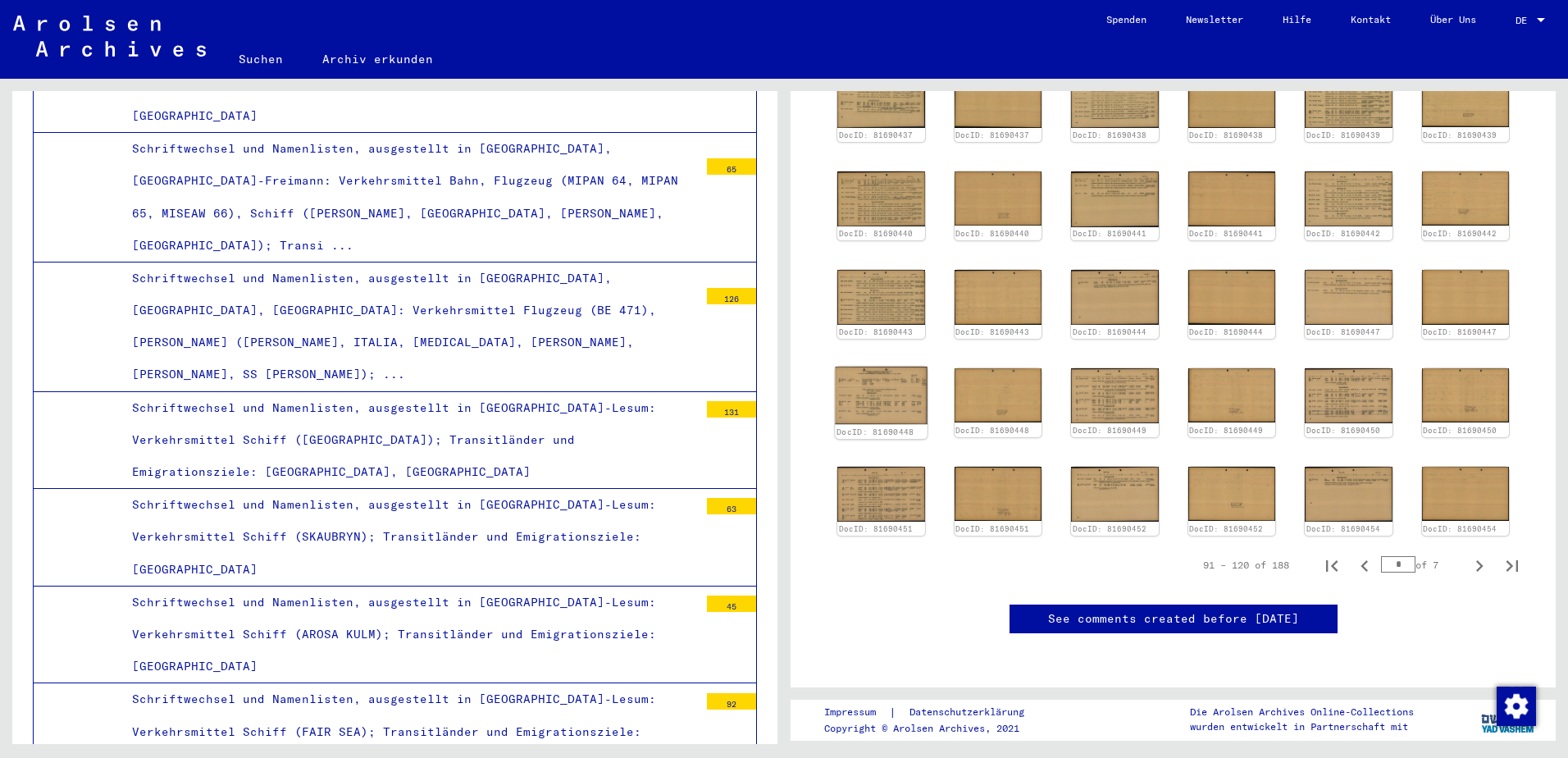
click at [884, 367] on img at bounding box center [880, 395] width 92 height 57
